Goal: Find specific page/section: Find specific page/section

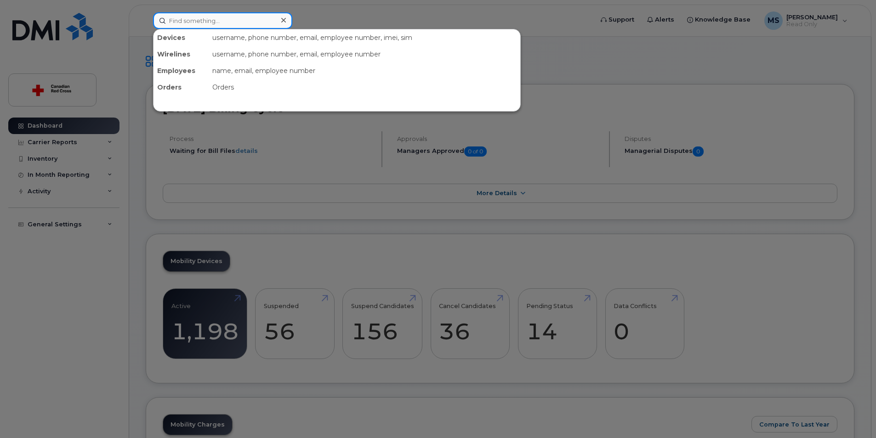
click at [172, 19] on input at bounding box center [222, 20] width 139 height 17
paste input "[PERSON_NAME]"
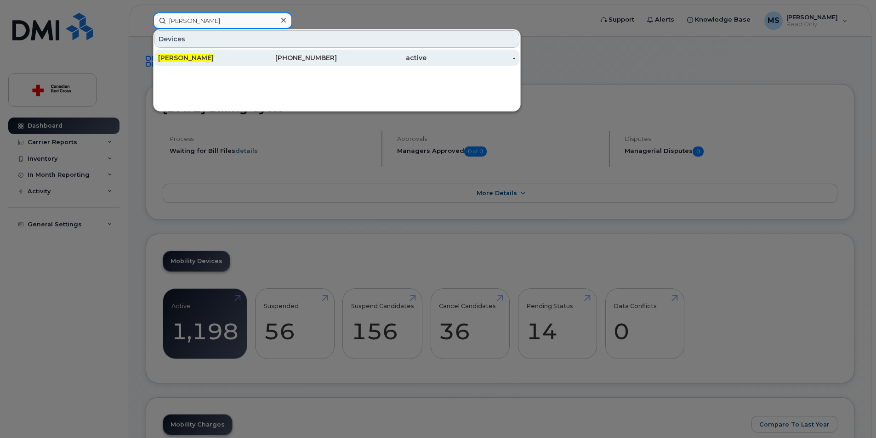
type input "[PERSON_NAME]"
click at [182, 57] on span "[PERSON_NAME]" at bounding box center [186, 58] width 56 height 8
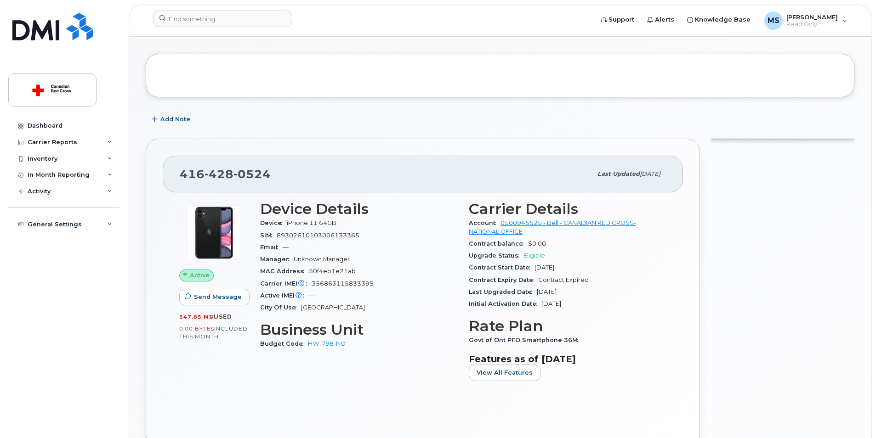
scroll to position [46, 0]
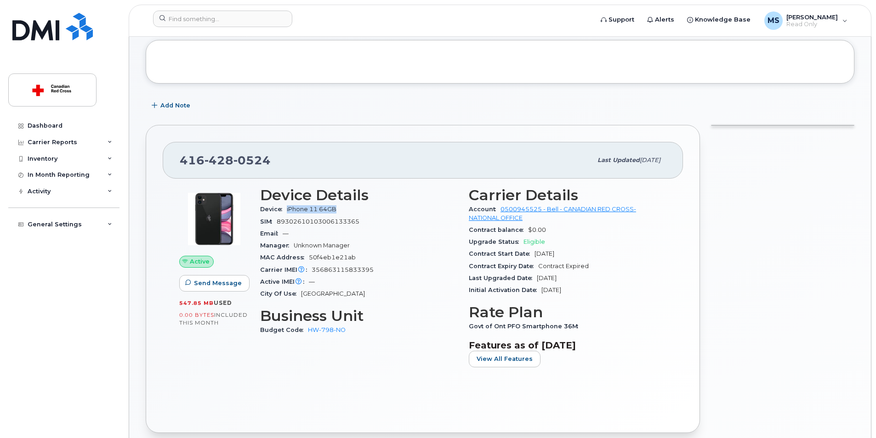
drag, startPoint x: 340, startPoint y: 207, endPoint x: 286, endPoint y: 209, distance: 54.2
click at [286, 209] on div "Device iPhone 11 64GB" at bounding box center [359, 210] width 198 height 12
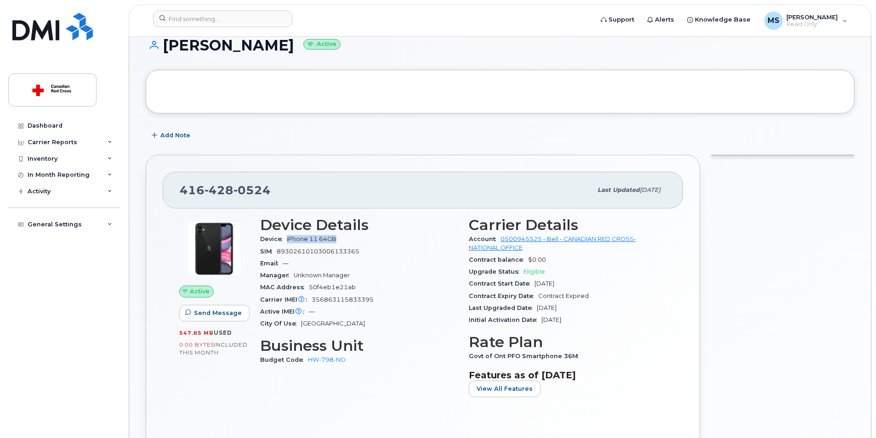
scroll to position [0, 0]
